Goal: Check status: Check status

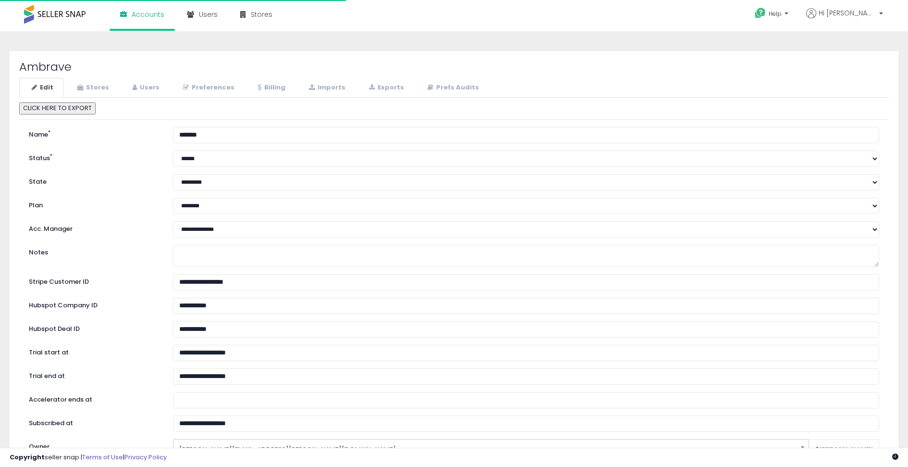
select select "**"
click at [103, 91] on link "Stores" at bounding box center [91, 88] width 55 height 20
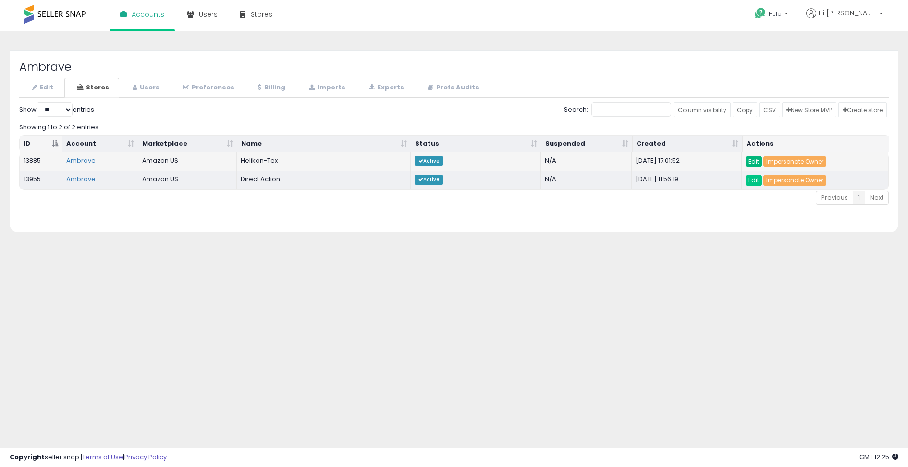
click at [753, 161] on link "Edit" at bounding box center [754, 161] width 16 height 11
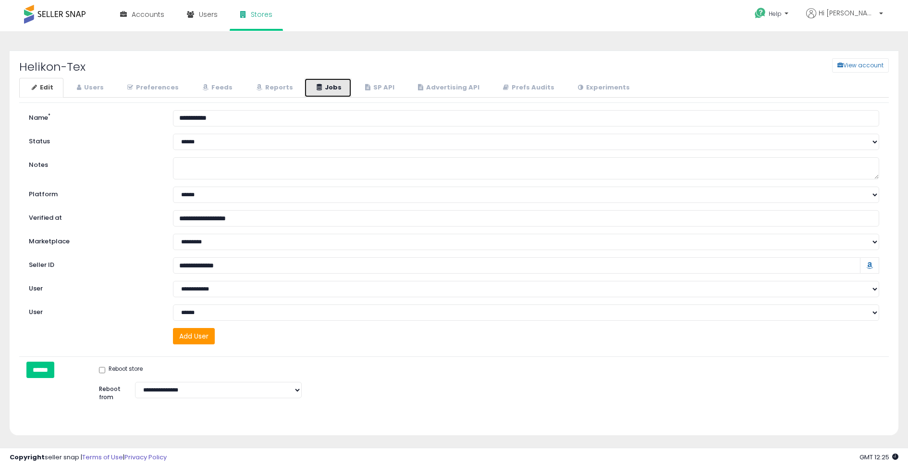
click at [329, 87] on link "Jobs" at bounding box center [328, 88] width 48 height 20
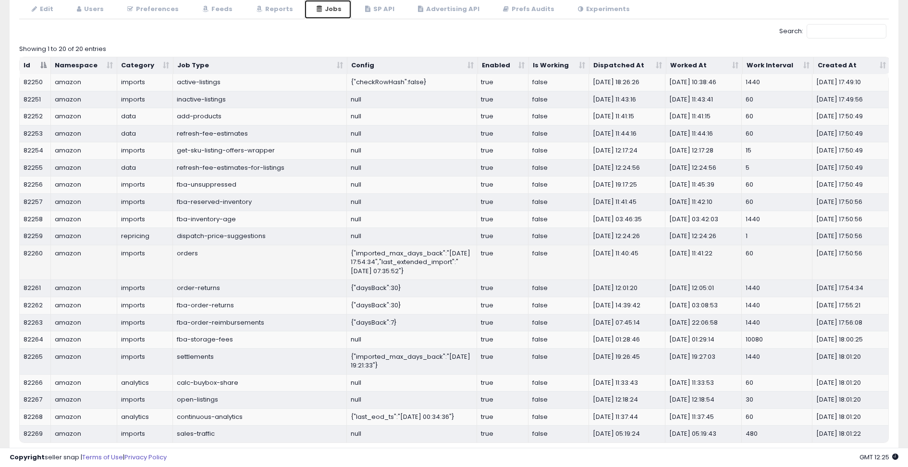
scroll to position [88, 0]
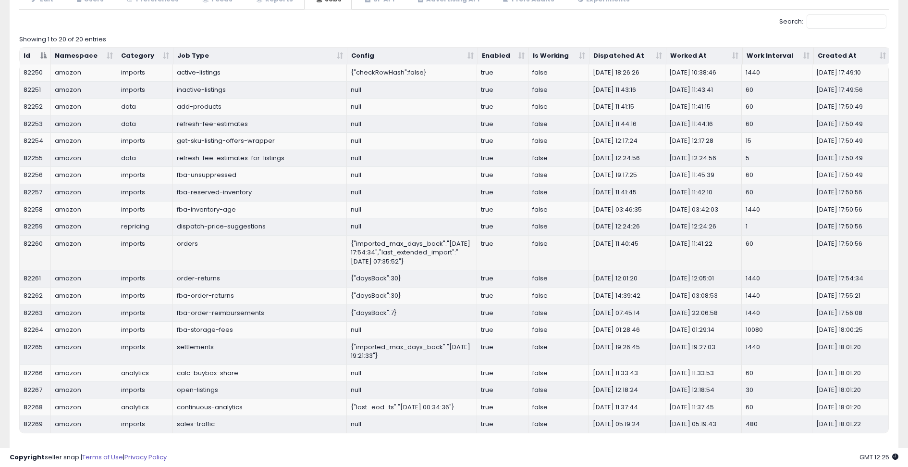
drag, startPoint x: 605, startPoint y: 246, endPoint x: 649, endPoint y: 244, distance: 44.3
click at [649, 244] on td "[DATE] 11:40:45" at bounding box center [627, 252] width 76 height 35
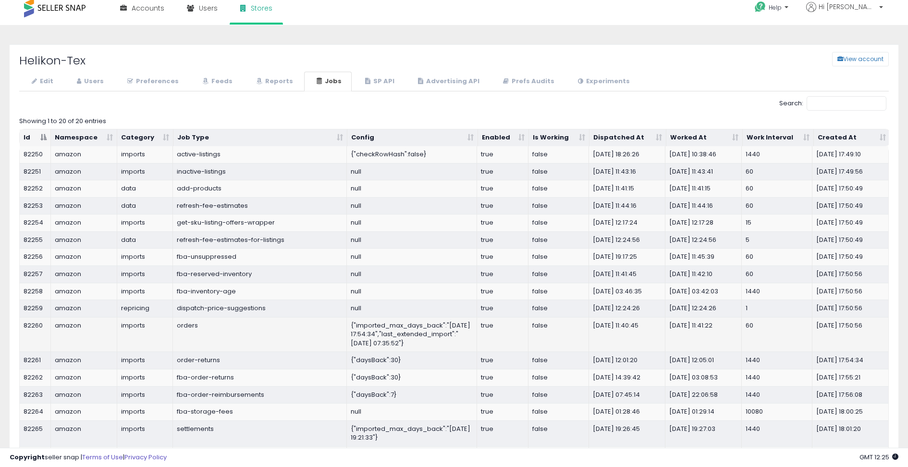
scroll to position [0, 0]
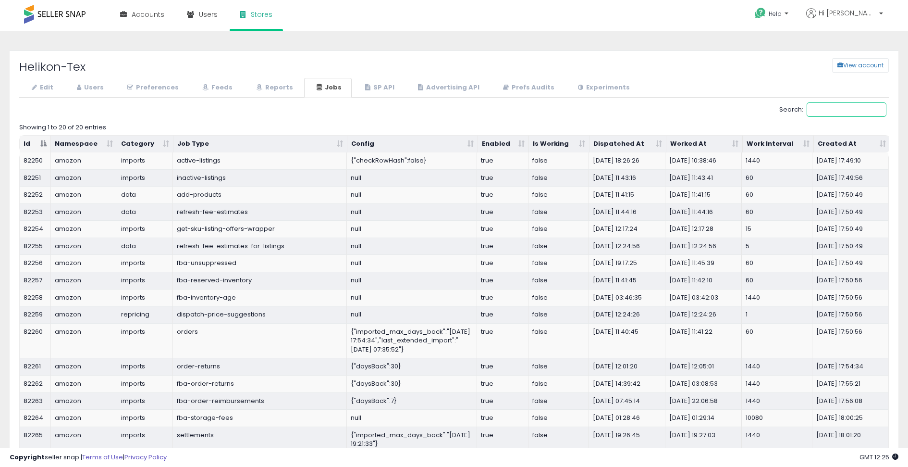
click at [823, 112] on input "Search:" at bounding box center [847, 109] width 80 height 14
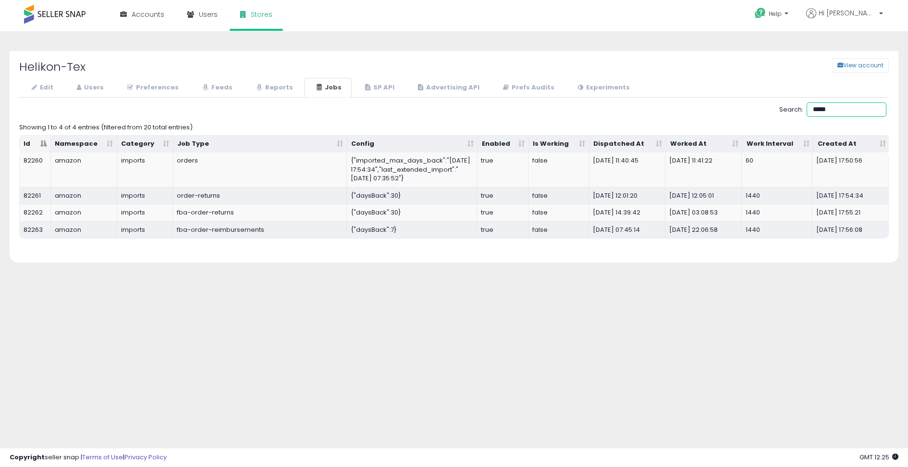
type input "******"
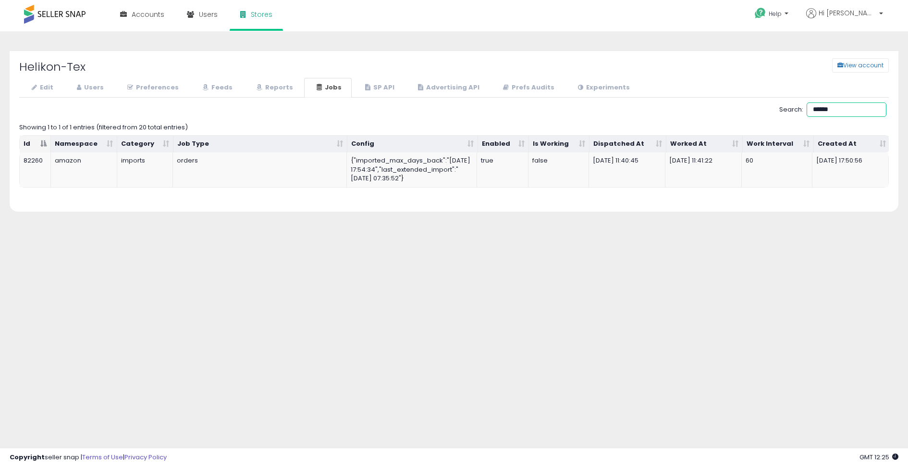
drag, startPoint x: 836, startPoint y: 107, endPoint x: 808, endPoint y: 111, distance: 27.6
click at [808, 111] on input "******" at bounding box center [847, 109] width 80 height 14
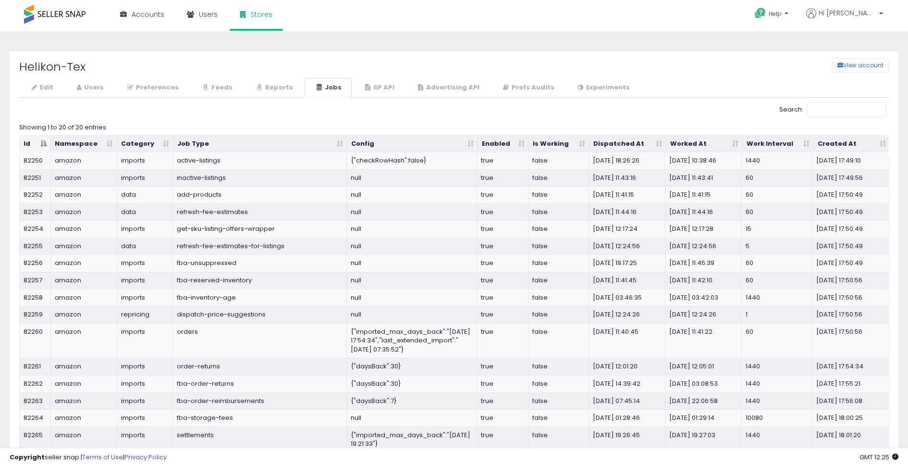
click at [661, 143] on th "Dispatched At" at bounding box center [628, 144] width 77 height 17
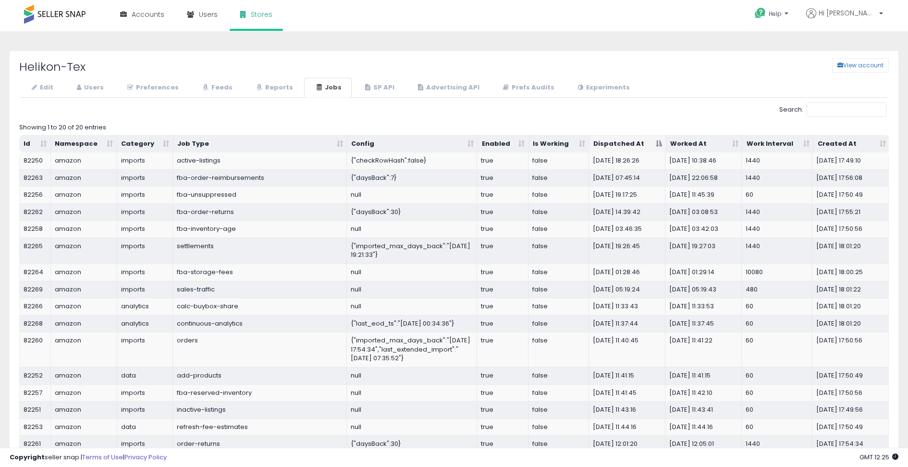
click at [661, 143] on th "Dispatched At" at bounding box center [628, 144] width 77 height 17
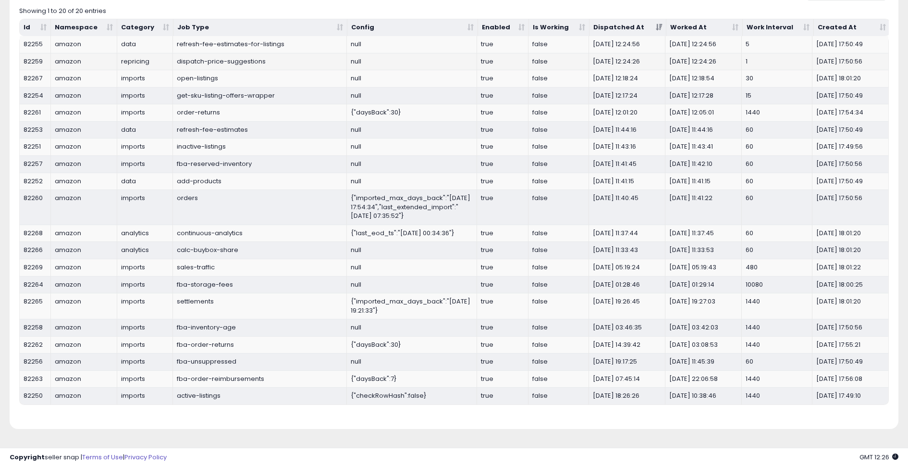
scroll to position [110, 0]
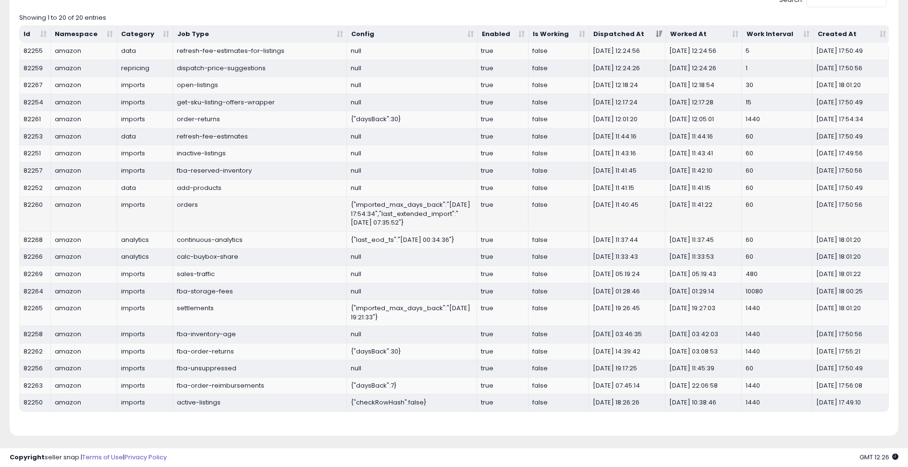
drag, startPoint x: 228, startPoint y: 207, endPoint x: 211, endPoint y: 207, distance: 16.8
click at [228, 207] on td "orders" at bounding box center [260, 213] width 174 height 35
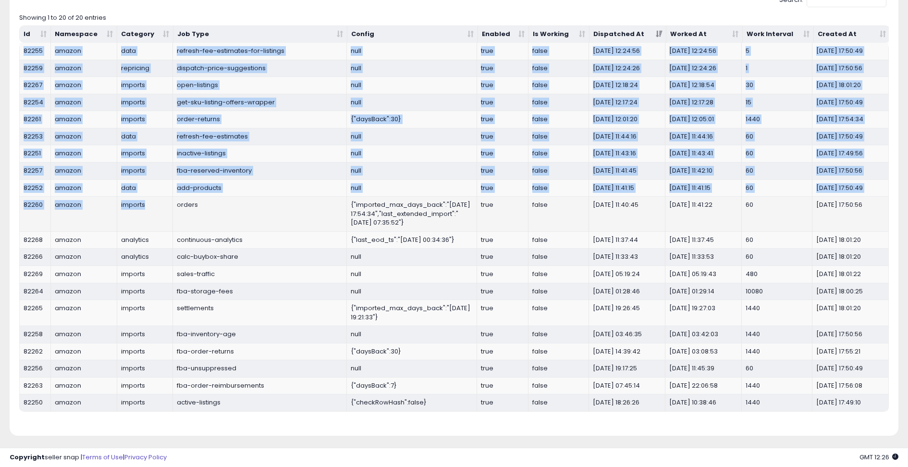
drag, startPoint x: 171, startPoint y: 203, endPoint x: 878, endPoint y: 212, distance: 707.9
click at [892, 213] on div "Helikon-Tex View account Edit Users" at bounding box center [454, 188] width 889 height 494
click at [762, 200] on td "60" at bounding box center [777, 213] width 71 height 35
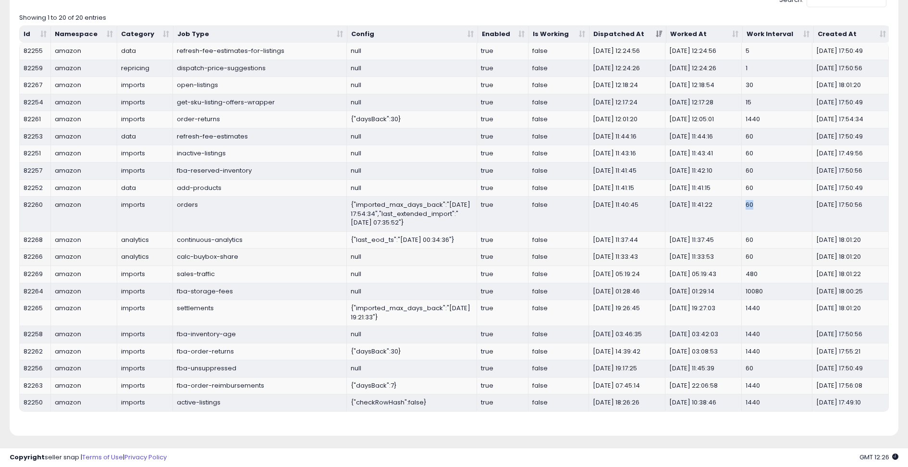
drag, startPoint x: 764, startPoint y: 207, endPoint x: 742, endPoint y: 270, distance: 66.4
click at [746, 208] on td "60" at bounding box center [777, 213] width 71 height 35
